Goal: Use online tool/utility: Utilize a website feature to perform a specific function

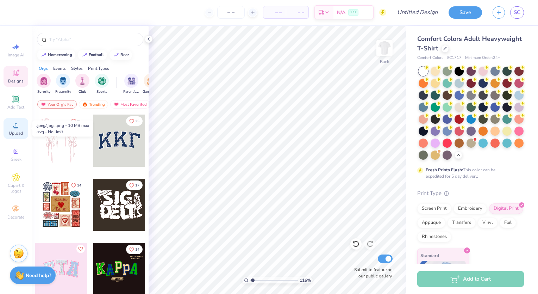
click at [15, 127] on circle at bounding box center [16, 127] width 4 height 4
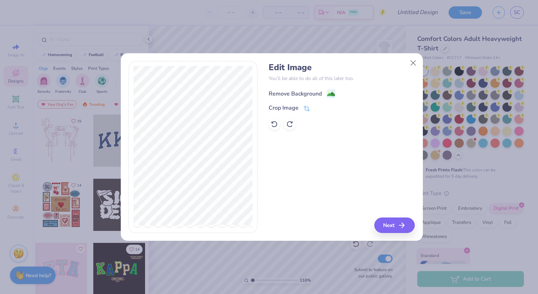
click at [321, 93] on div "Remove Background" at bounding box center [295, 93] width 53 height 8
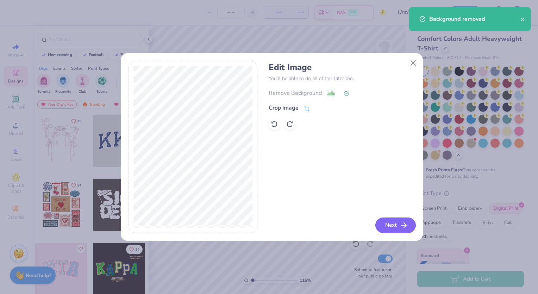
click at [386, 231] on button "Next" at bounding box center [395, 224] width 40 height 15
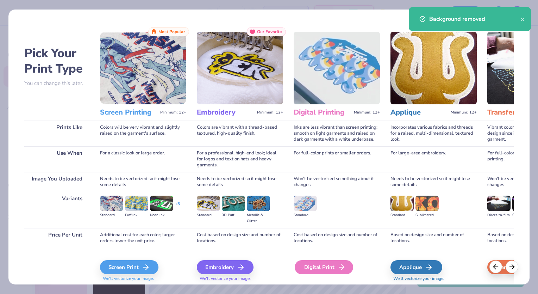
click at [320, 266] on div "Digital Print" at bounding box center [324, 267] width 58 height 14
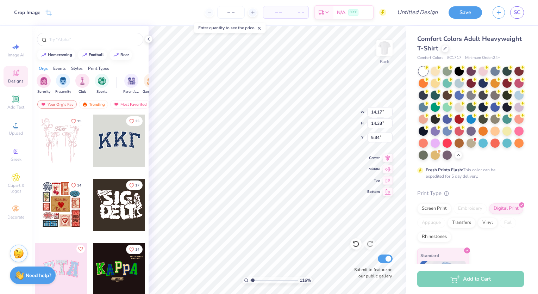
type input "1.15953075174308"
type input "3.00"
type input "1.15953075174308"
type input "6.25"
type input "6.32"
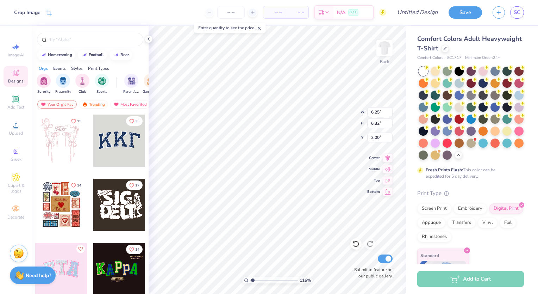
type input "1.15953075174308"
click at [390, 122] on input "6.33" at bounding box center [379, 123] width 25 height 10
click at [390, 122] on input "6.34" at bounding box center [379, 123] width 25 height 10
click at [390, 122] on input "6.35" at bounding box center [379, 123] width 25 height 10
click at [390, 122] on input "6.36" at bounding box center [379, 123] width 25 height 10
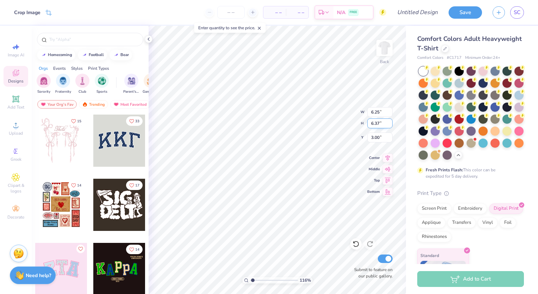
click at [390, 122] on input "6.37" at bounding box center [379, 123] width 25 height 10
drag, startPoint x: 371, startPoint y: 124, endPoint x: 380, endPoint y: 126, distance: 9.5
click at [380, 126] on input "6.37" at bounding box center [379, 123] width 25 height 10
type input "8"
type input "1.15953075174308"
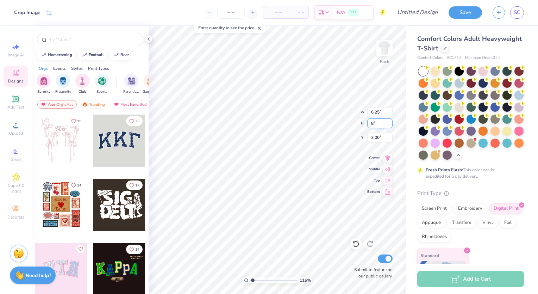
type input "7.91"
type input "8.00"
type input "2.16"
click at [12, 112] on div "Add Text" at bounding box center [16, 102] width 25 height 21
type input "1.15953075174308"
